Goal: Task Accomplishment & Management: Complete application form

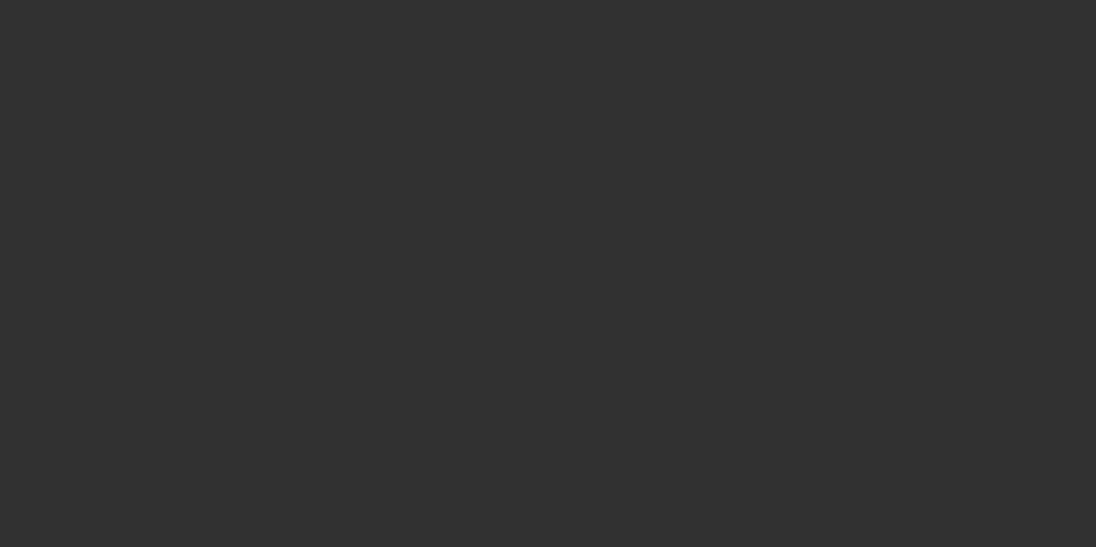
select select "4"
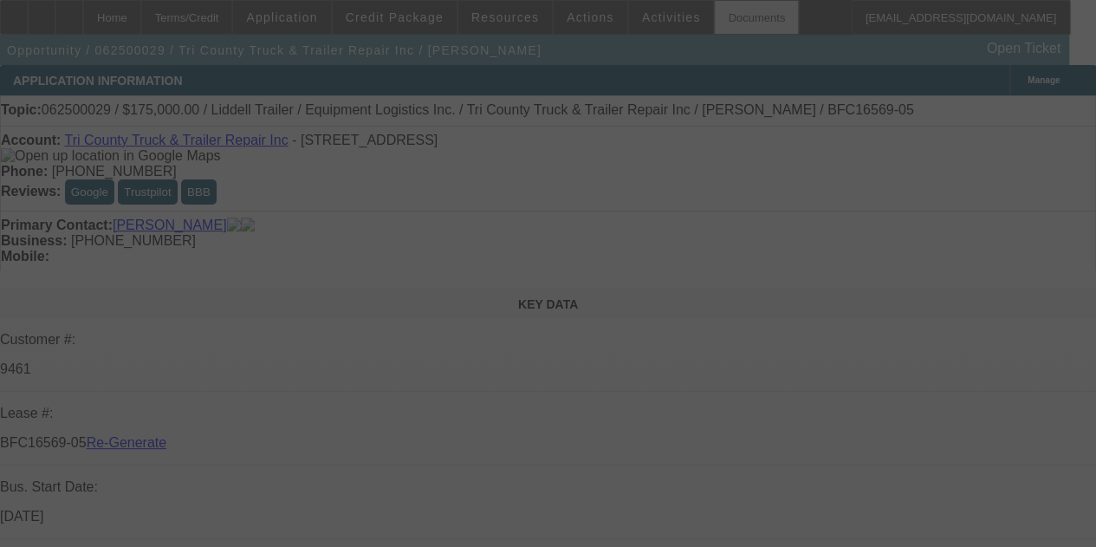
select select "0"
select select "6"
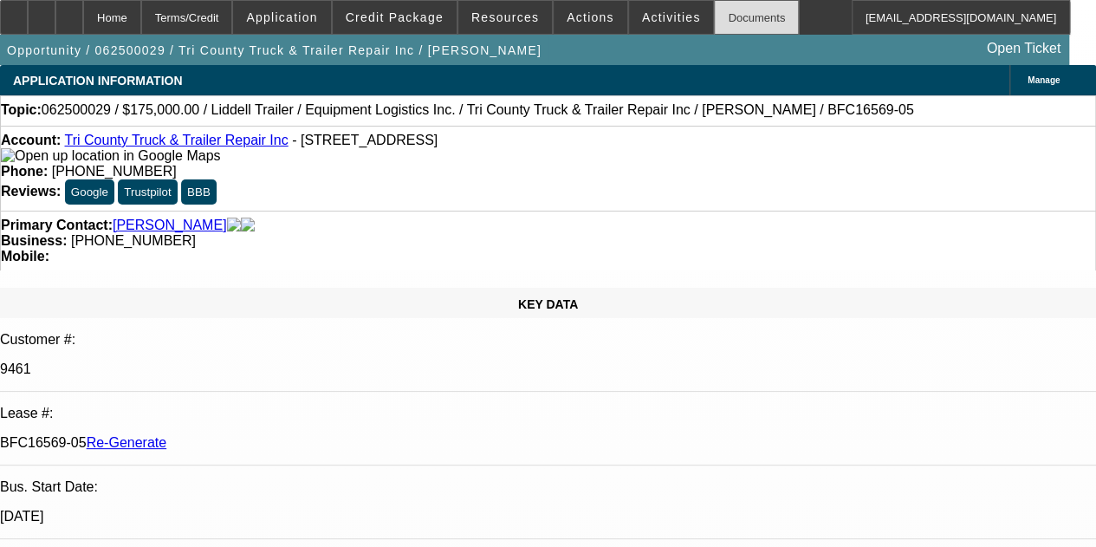
click at [722, 16] on div "Documents" at bounding box center [756, 17] width 85 height 35
click at [83, 16] on div at bounding box center [69, 17] width 28 height 35
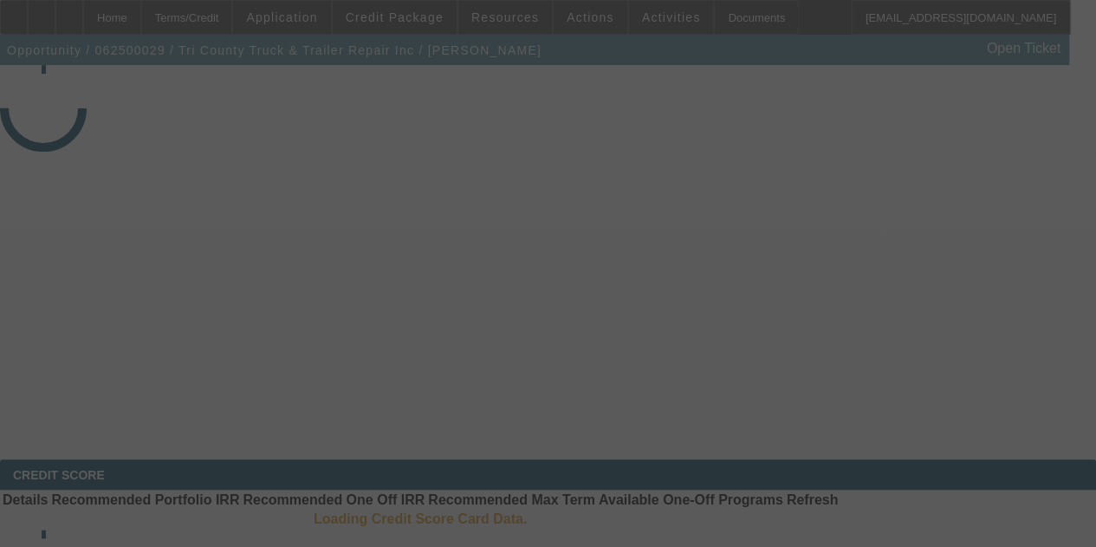
select select "4"
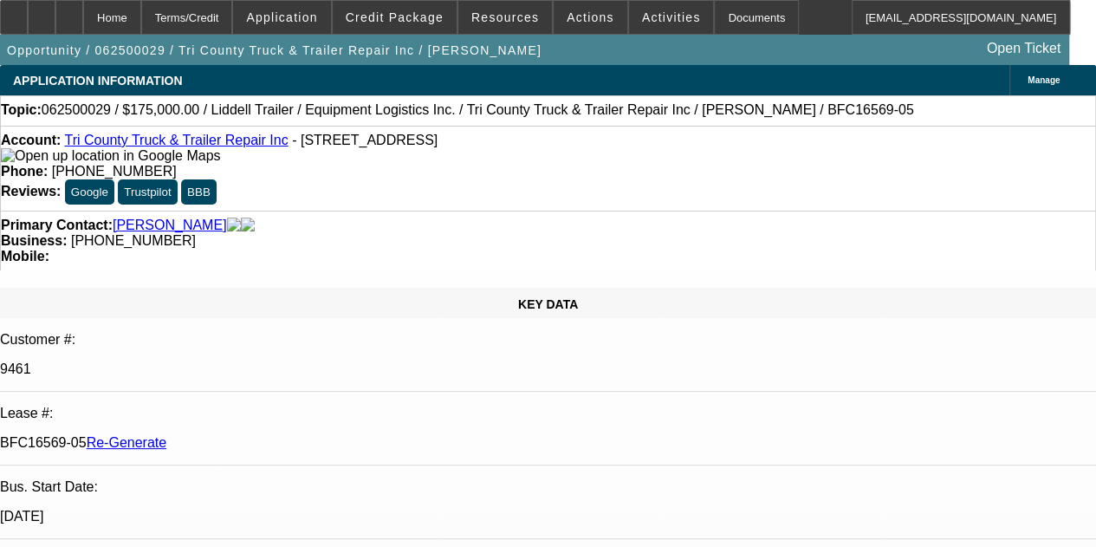
select select "0"
select select "6"
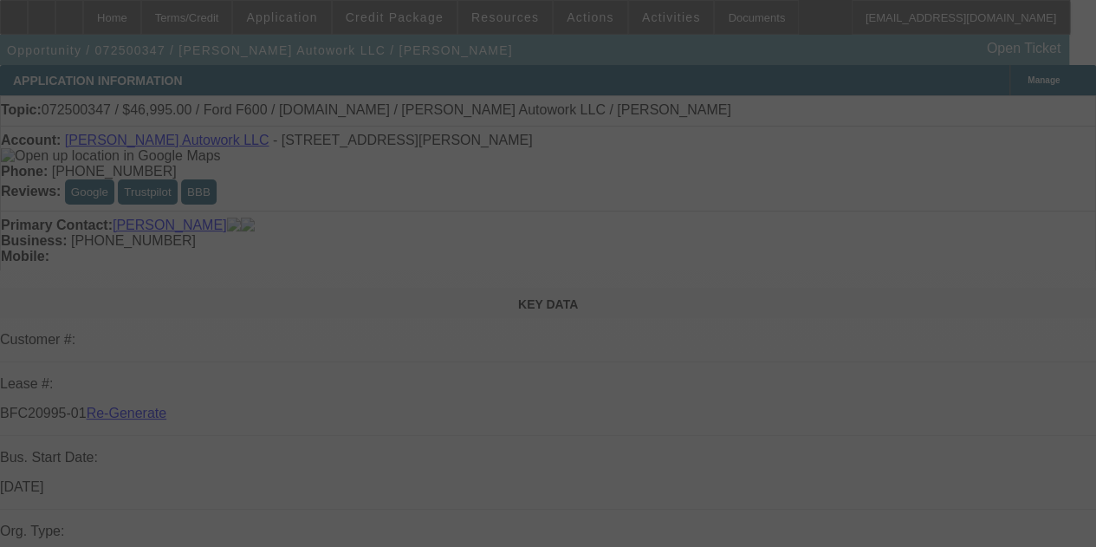
select select "3"
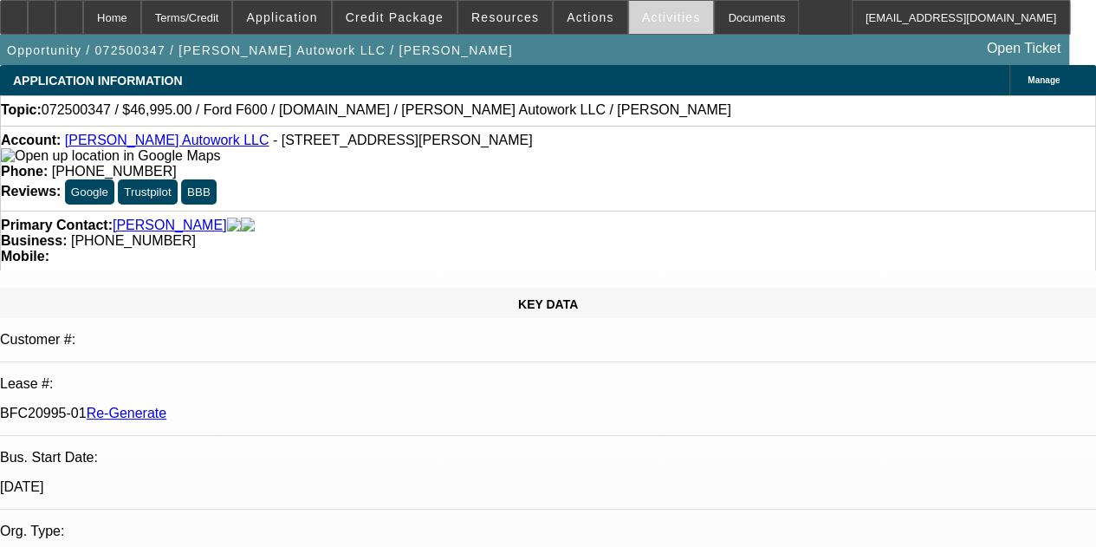
select select "0"
select select "2"
select select "0.1"
select select "4"
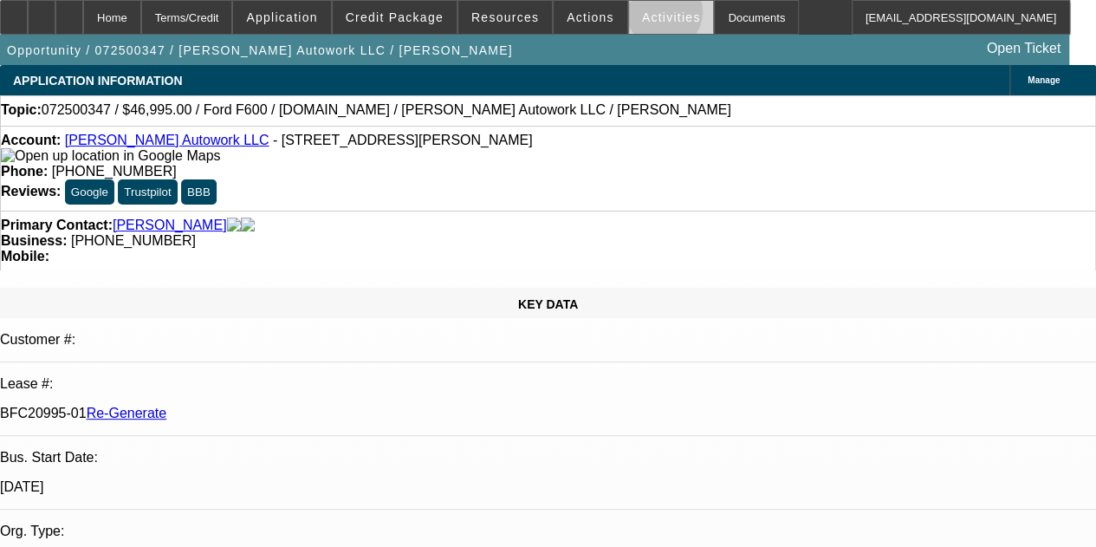
click at [642, 16] on span "Activities" at bounding box center [671, 17] width 59 height 14
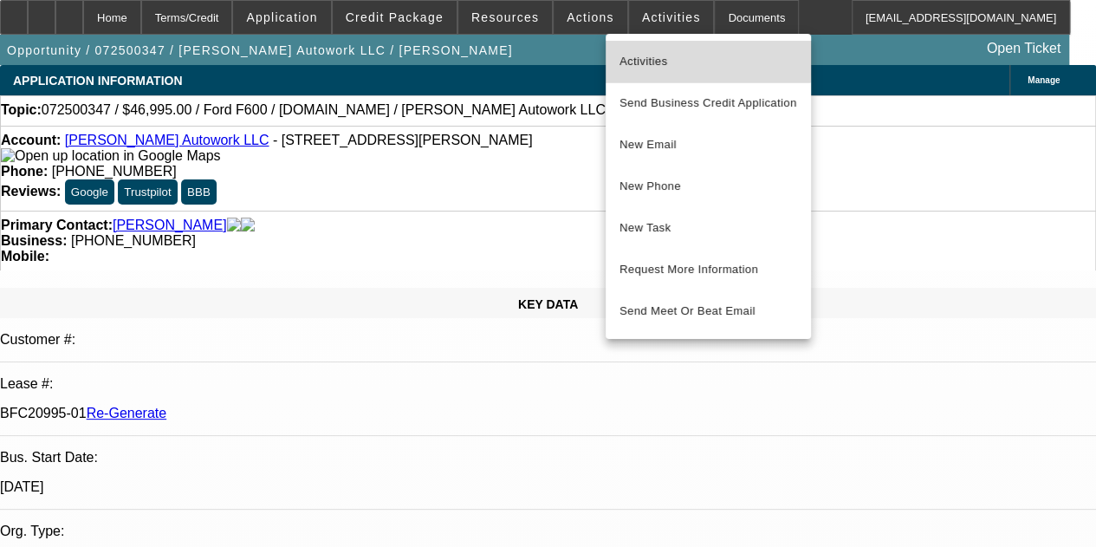
click at [637, 55] on span "Activities" at bounding box center [708, 61] width 178 height 21
